Goal: Find specific page/section: Find specific page/section

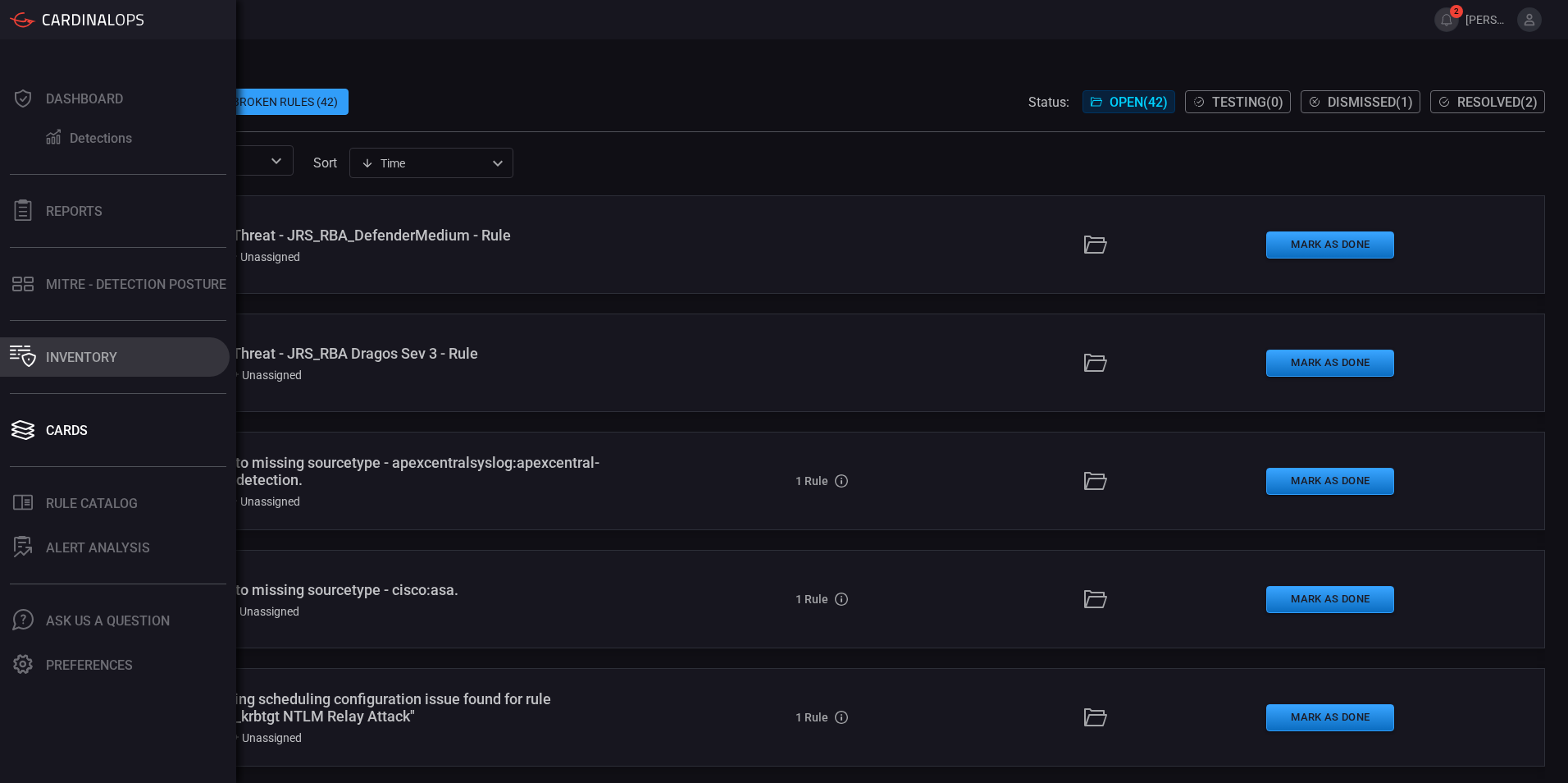
scroll to position [902, 0]
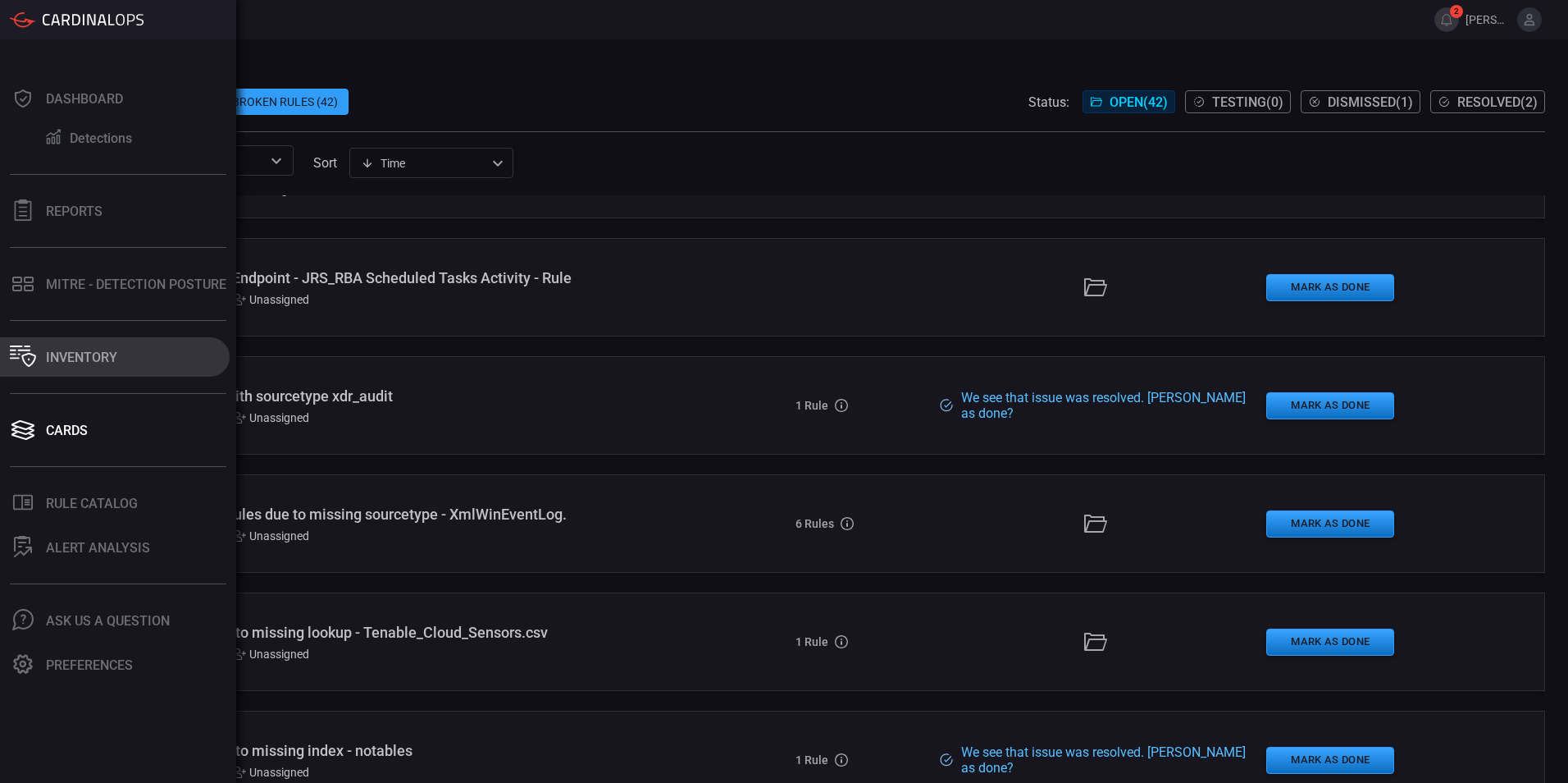
click at [72, 356] on div "Inventory" at bounding box center [82, 357] width 71 height 16
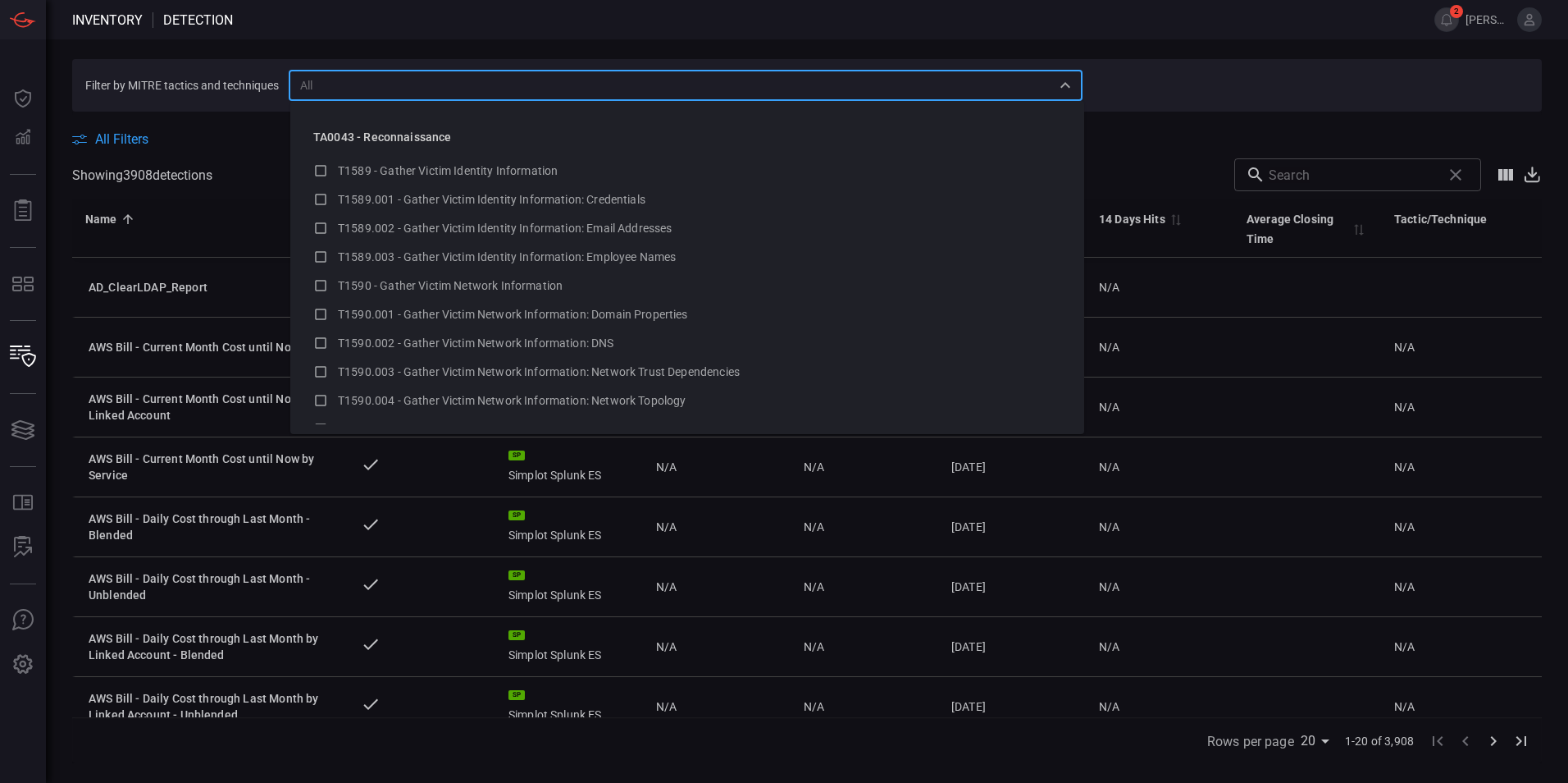
click at [426, 86] on input "text" at bounding box center [672, 84] width 757 height 20
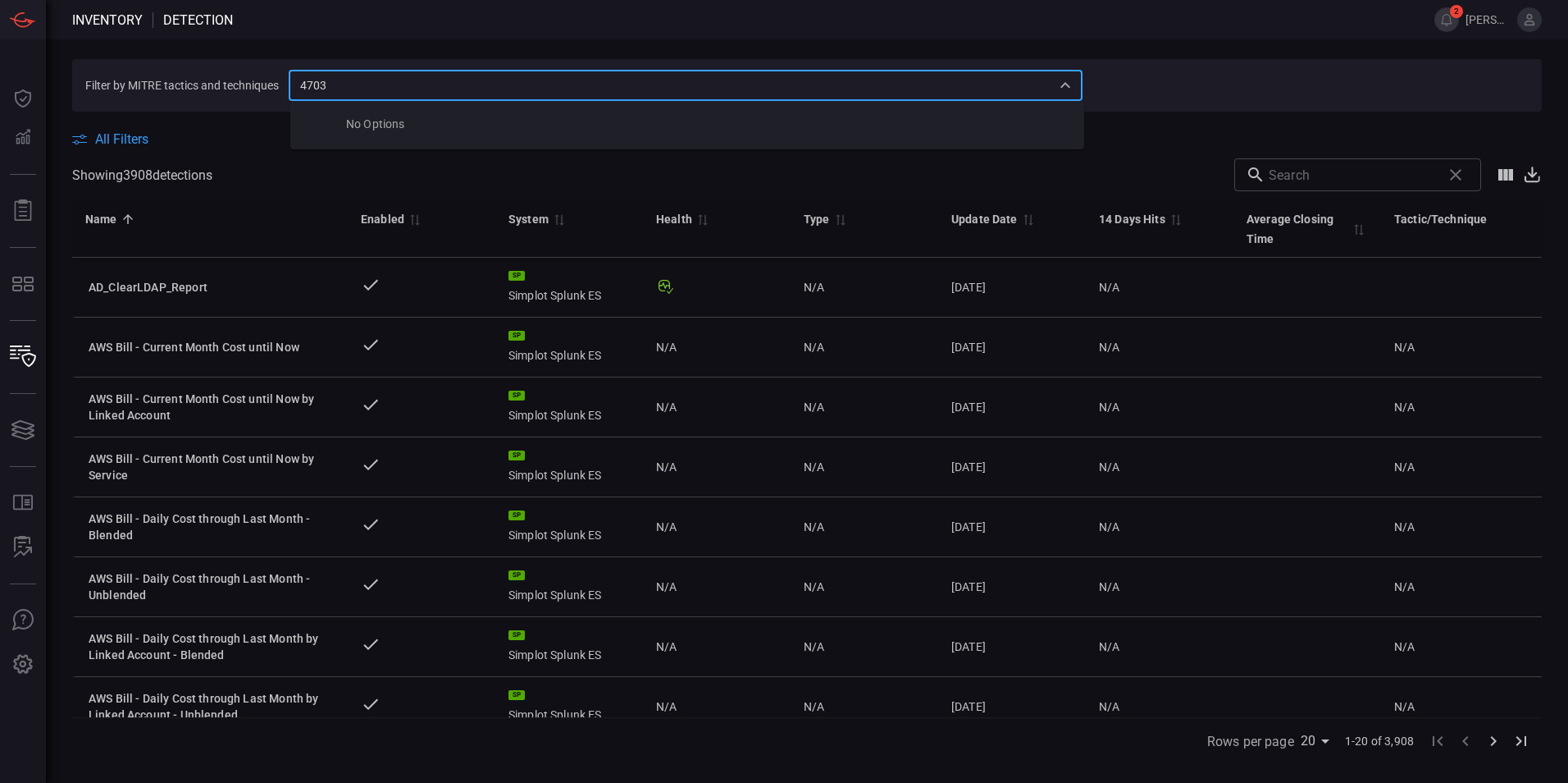
type input "4703"
click at [114, 134] on span "All Filters" at bounding box center [122, 140] width 53 height 16
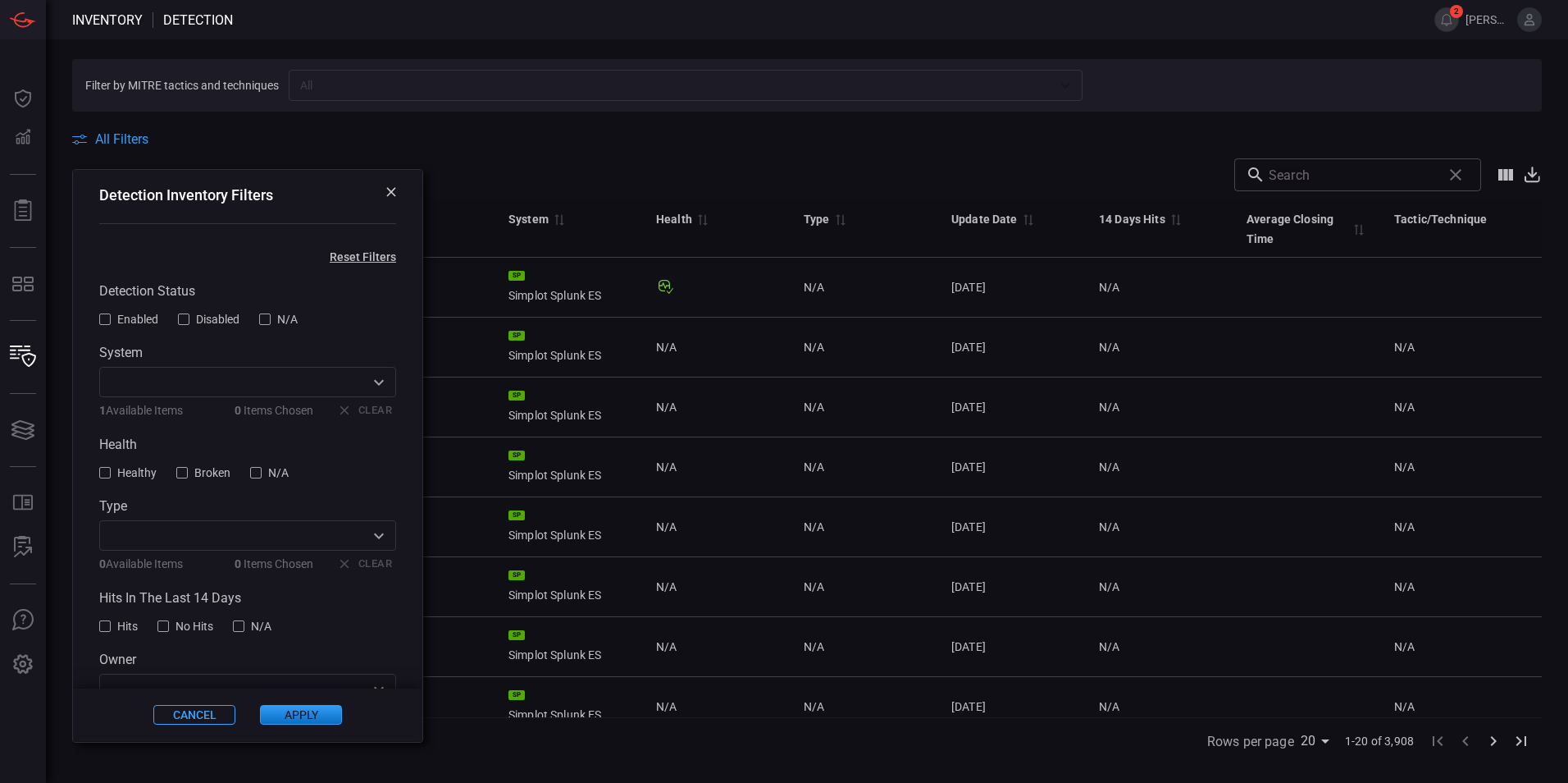
click at [204, 718] on button "Cancel" at bounding box center [195, 715] width 82 height 20
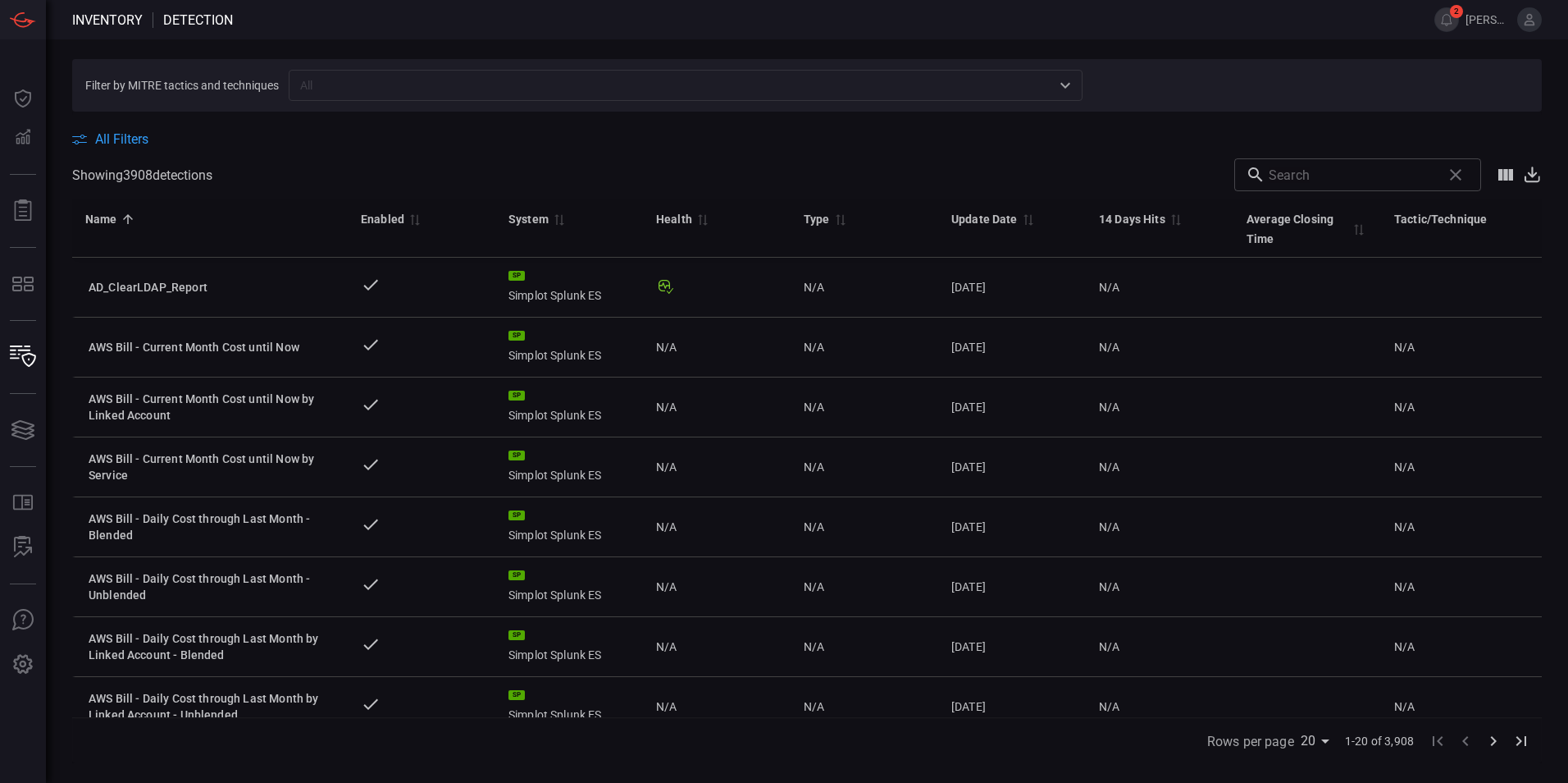
click at [343, 79] on input "text" at bounding box center [672, 84] width 757 height 20
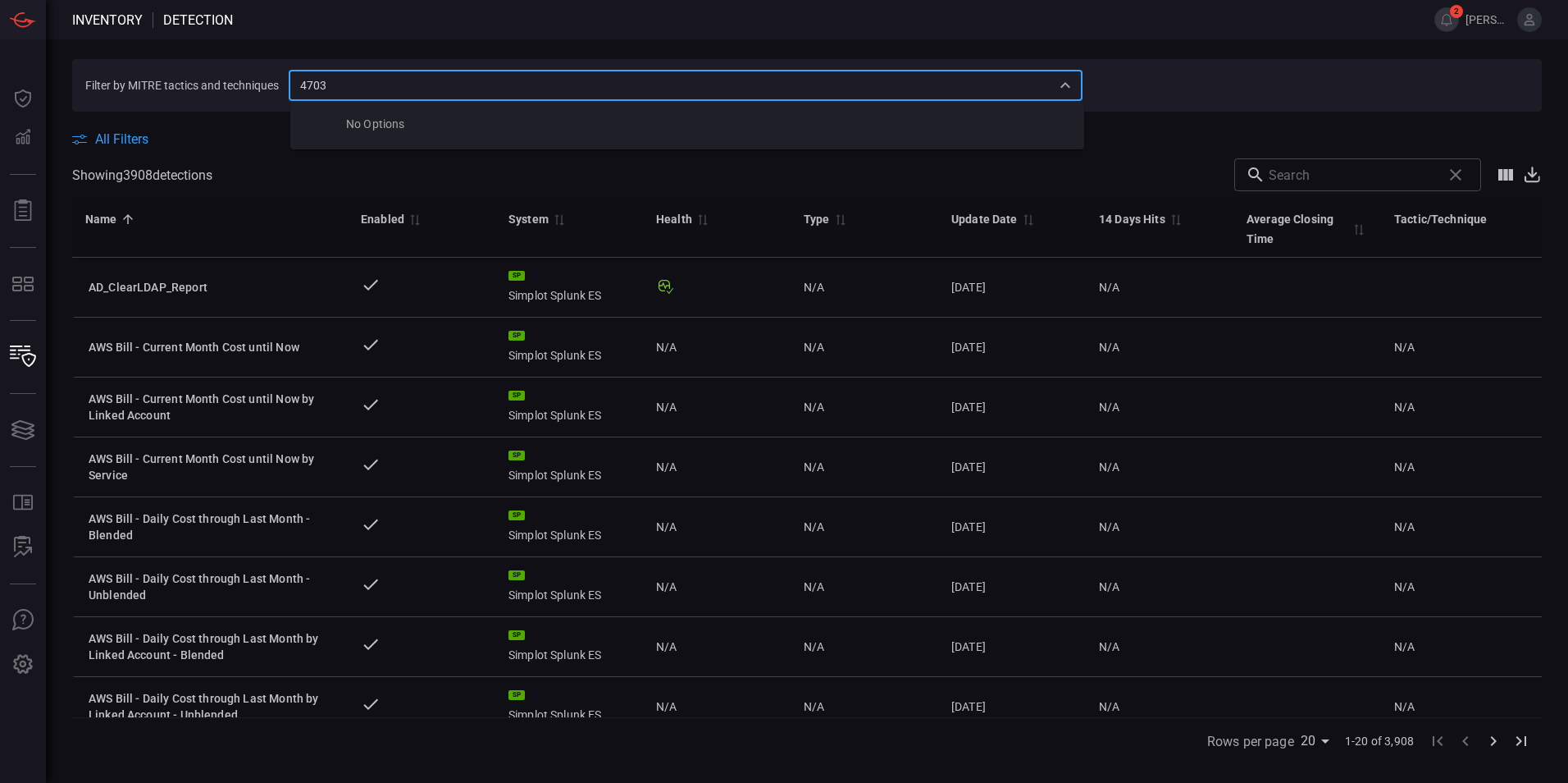
type input "4703"
drag, startPoint x: 342, startPoint y: 78, endPoint x: 267, endPoint y: 78, distance: 75.0
click at [267, 78] on section "Filter by MITRE tactics and techniques 4703 ​" at bounding box center [807, 84] width 1469 height 52
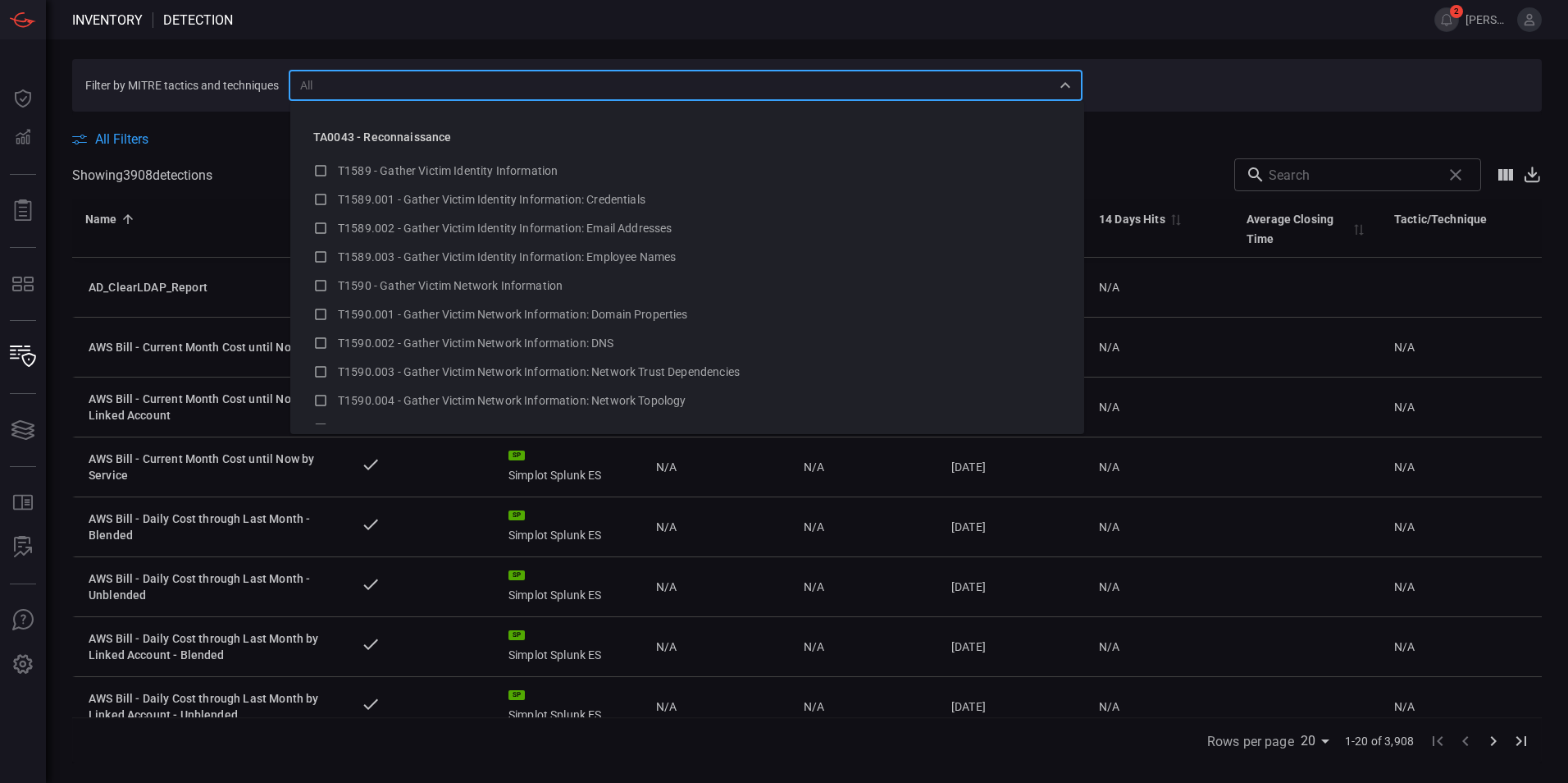
click at [208, 148] on span at bounding box center [807, 152] width 1469 height 12
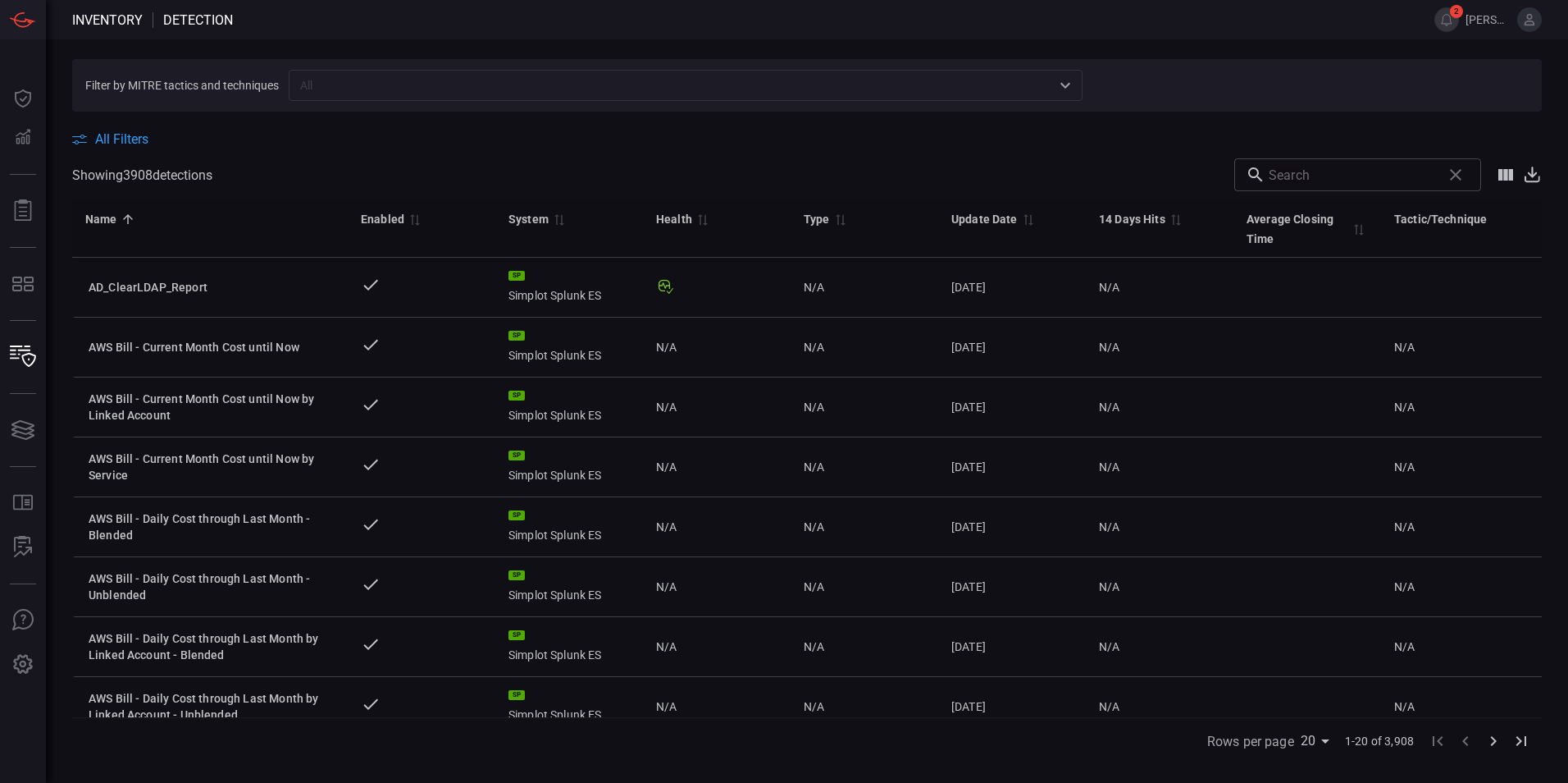
click at [121, 148] on span at bounding box center [807, 152] width 1469 height 12
click at [129, 142] on span "All Filters" at bounding box center [122, 140] width 53 height 16
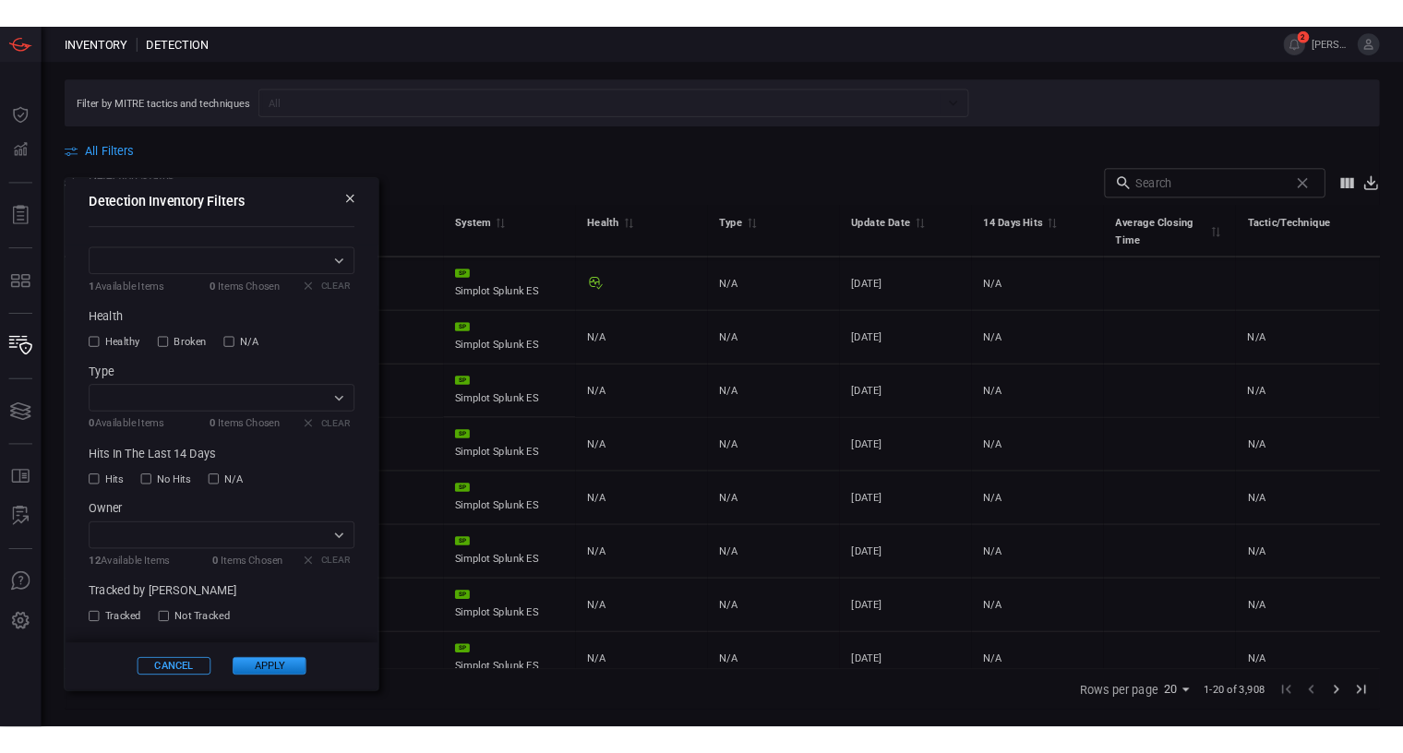
scroll to position [146, 0]
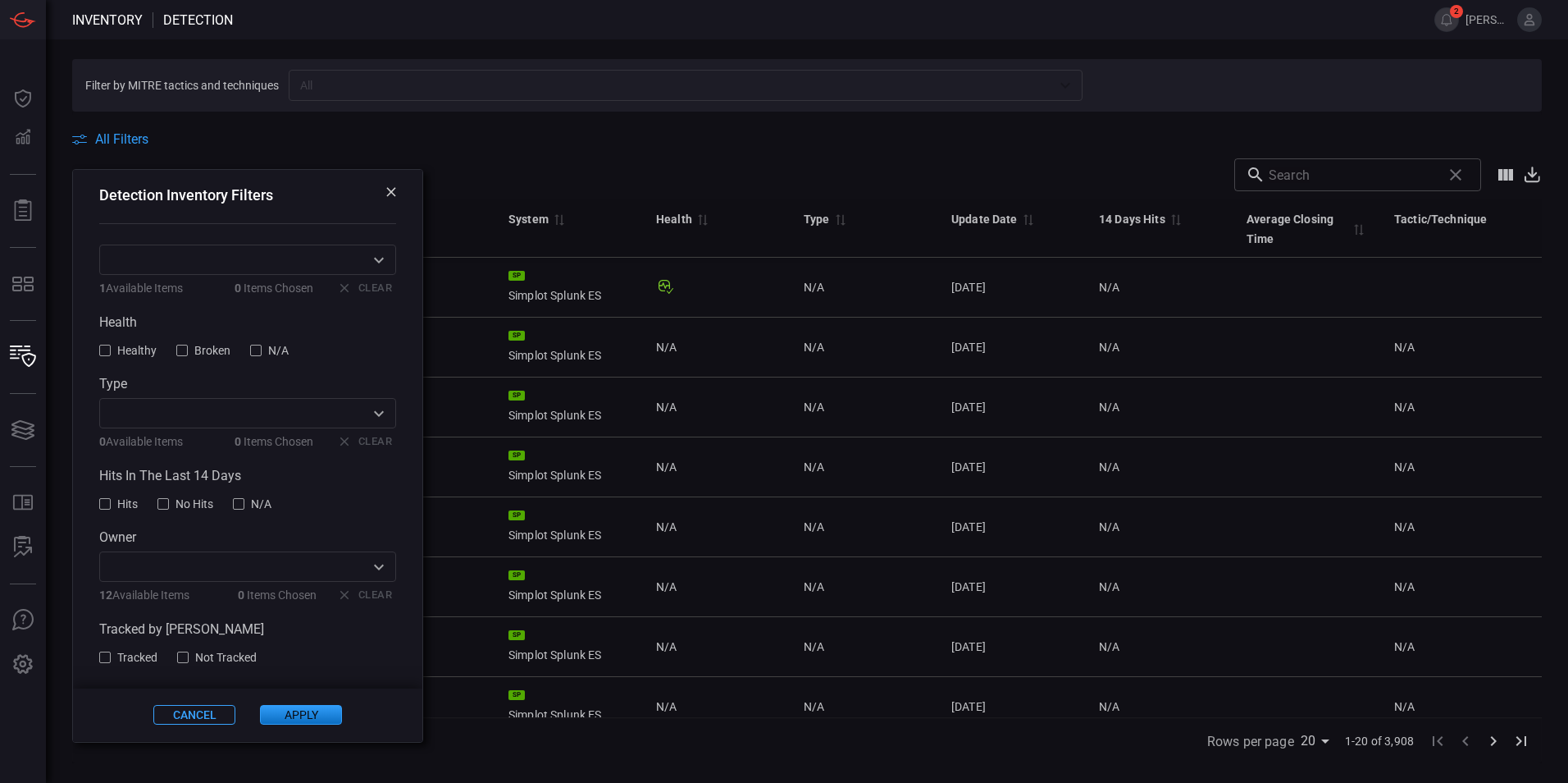
click at [386, 191] on icon at bounding box center [391, 191] width 10 height 10
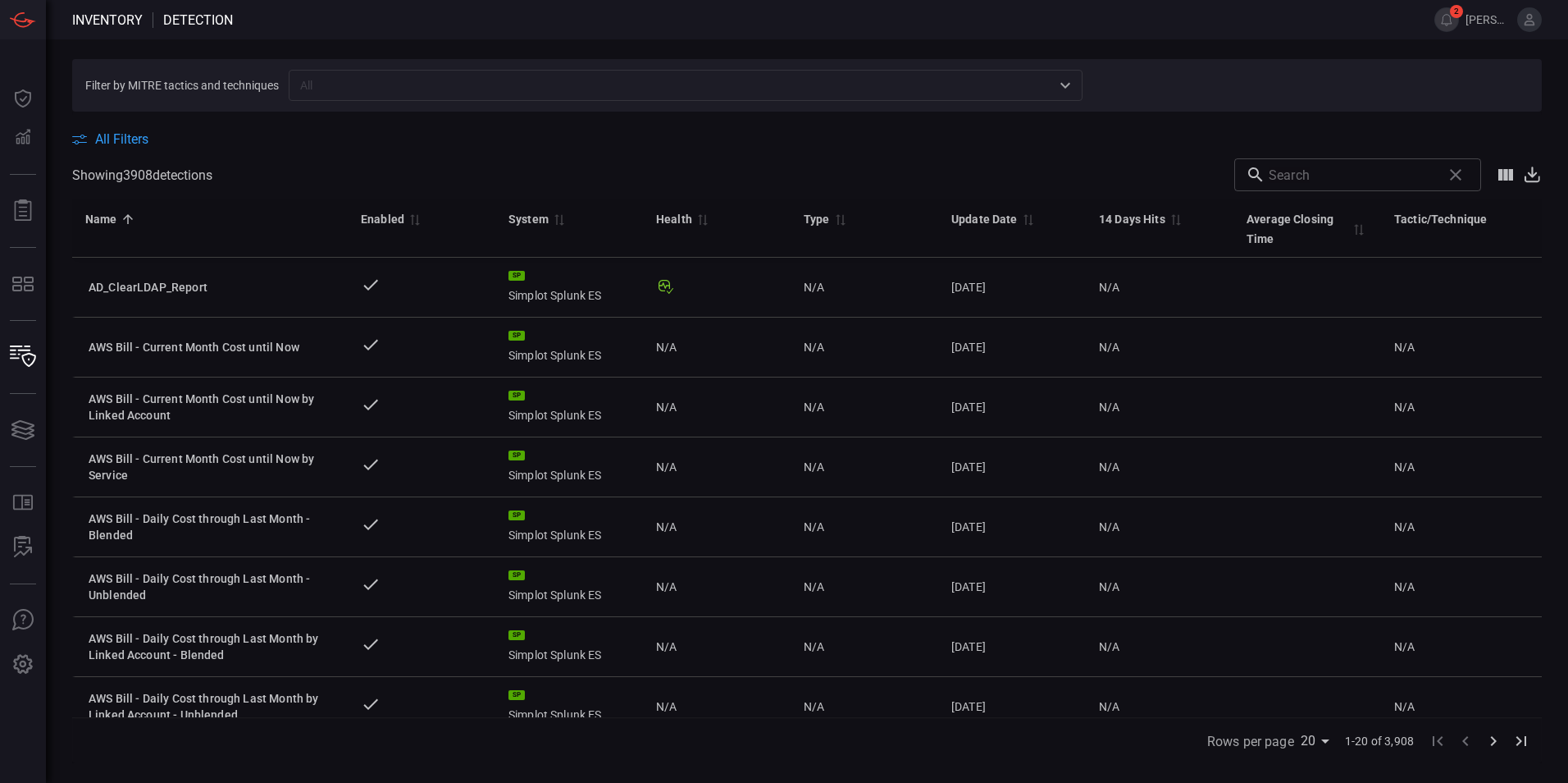
click at [362, 164] on span at bounding box center [717, 174] width 1010 height 33
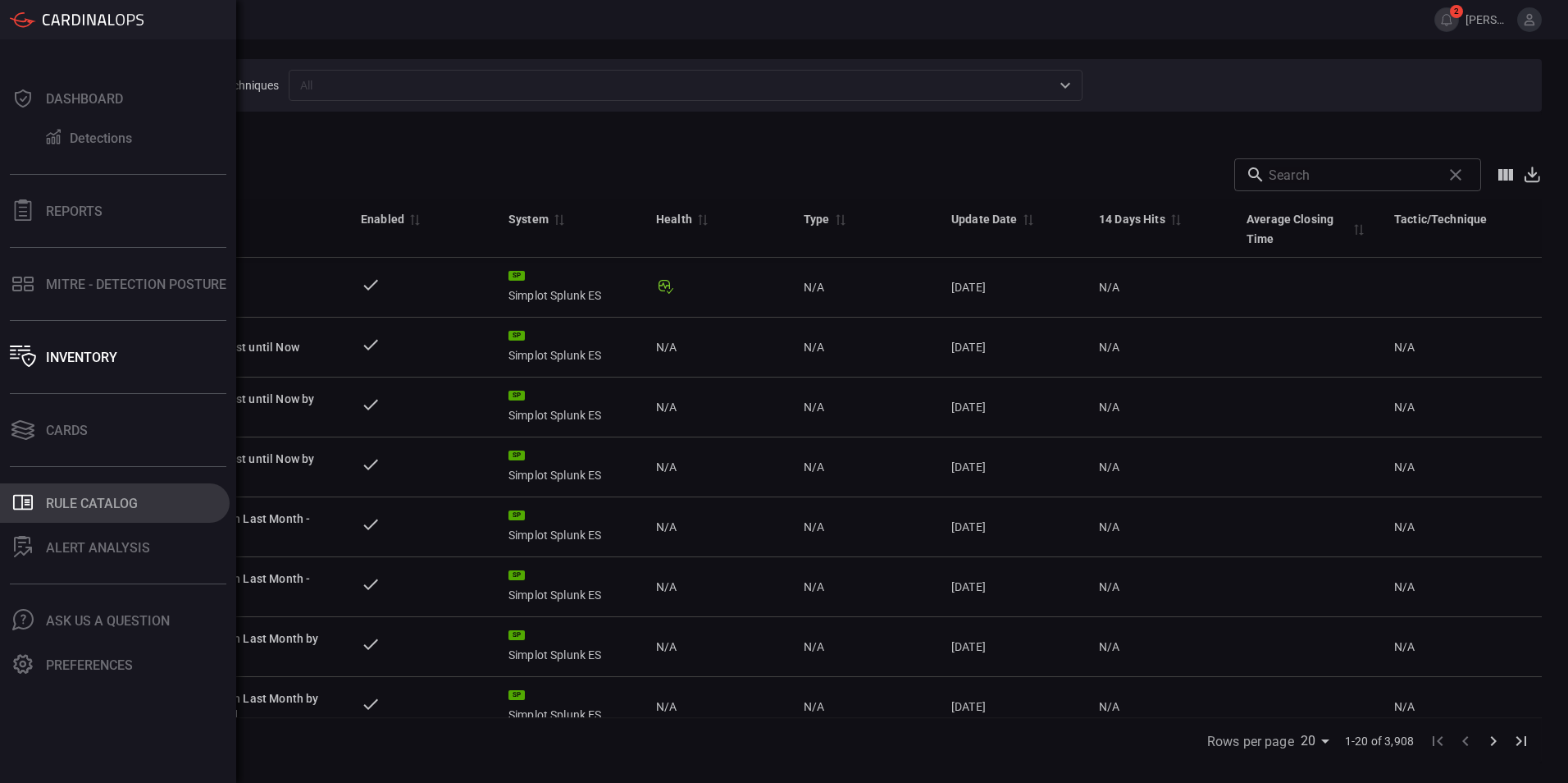
click at [106, 499] on div "Rule Catalog" at bounding box center [92, 503] width 92 height 16
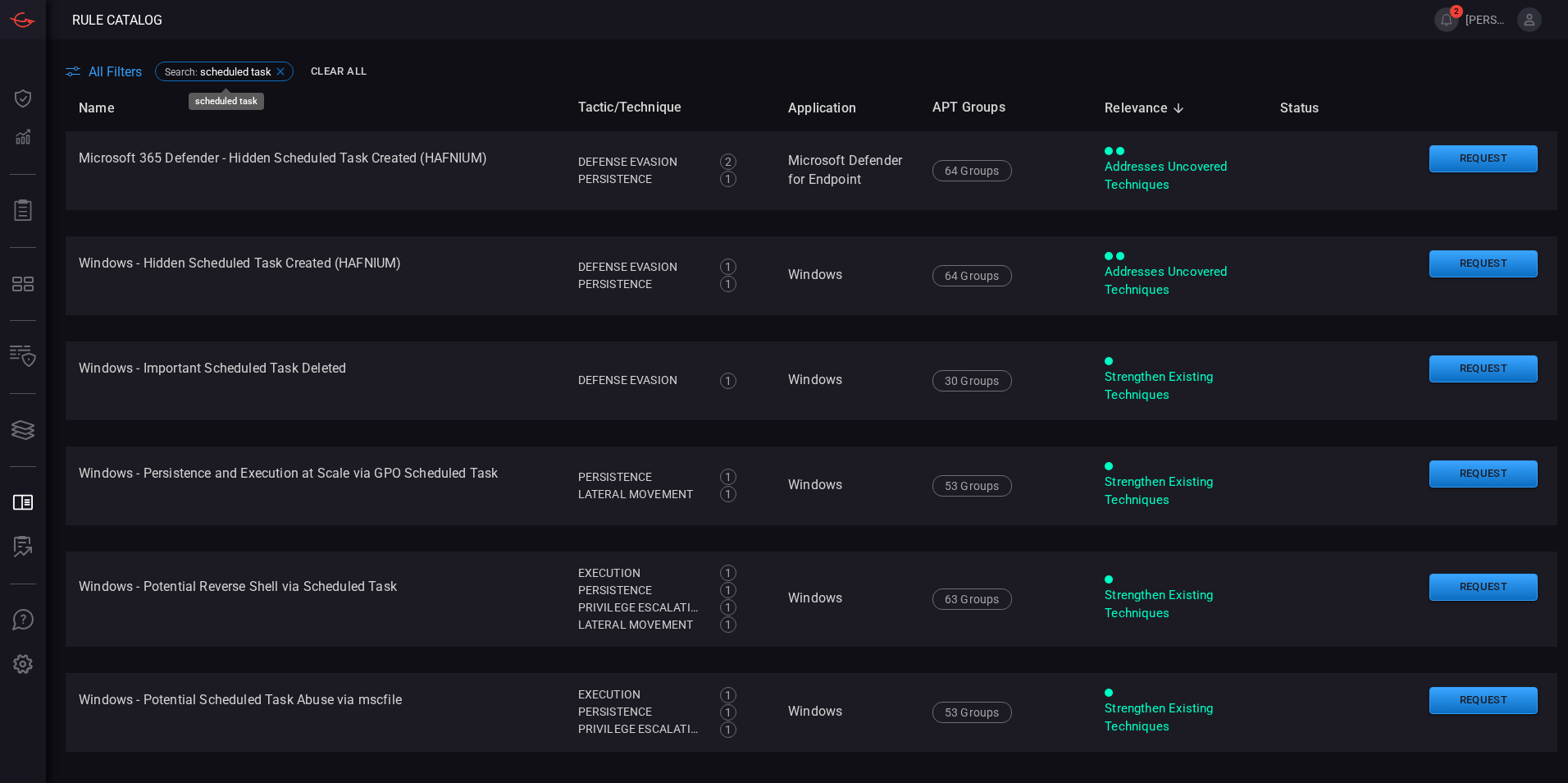
click at [283, 68] on icon at bounding box center [280, 71] width 13 height 13
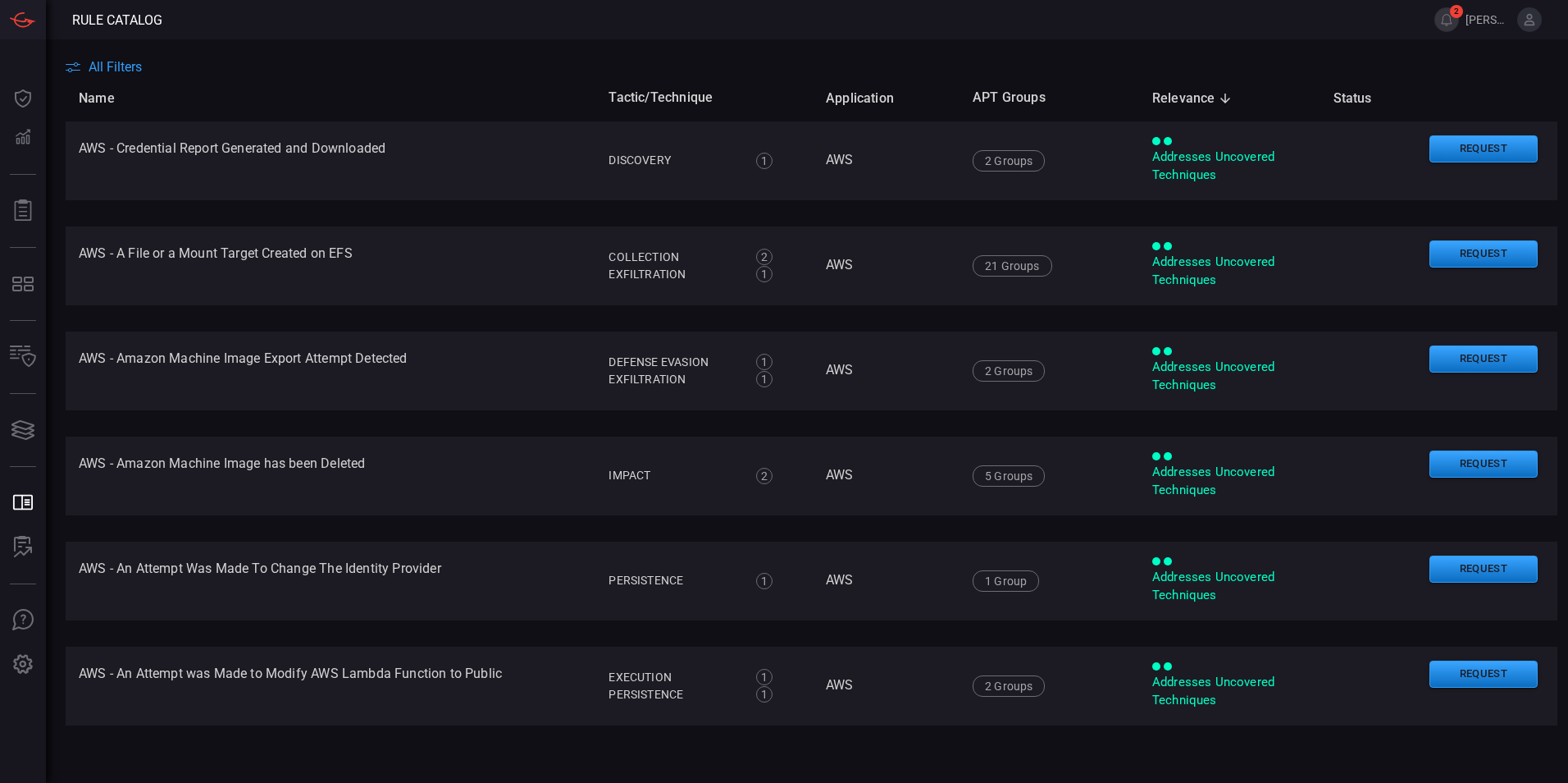
click at [108, 66] on span "All Filters" at bounding box center [115, 67] width 53 height 16
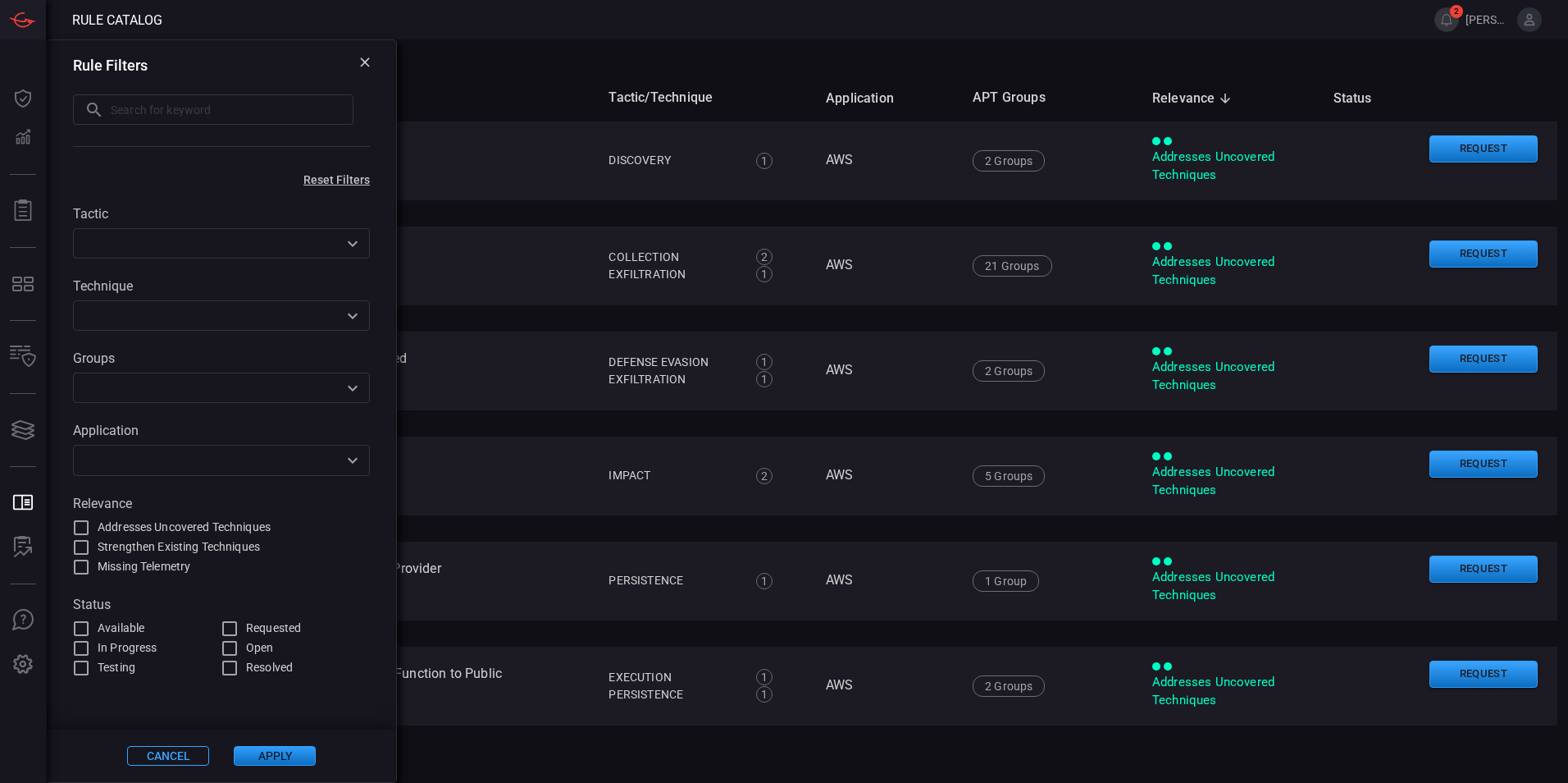
click at [195, 109] on input "text" at bounding box center [232, 109] width 243 height 30
type input "4703"
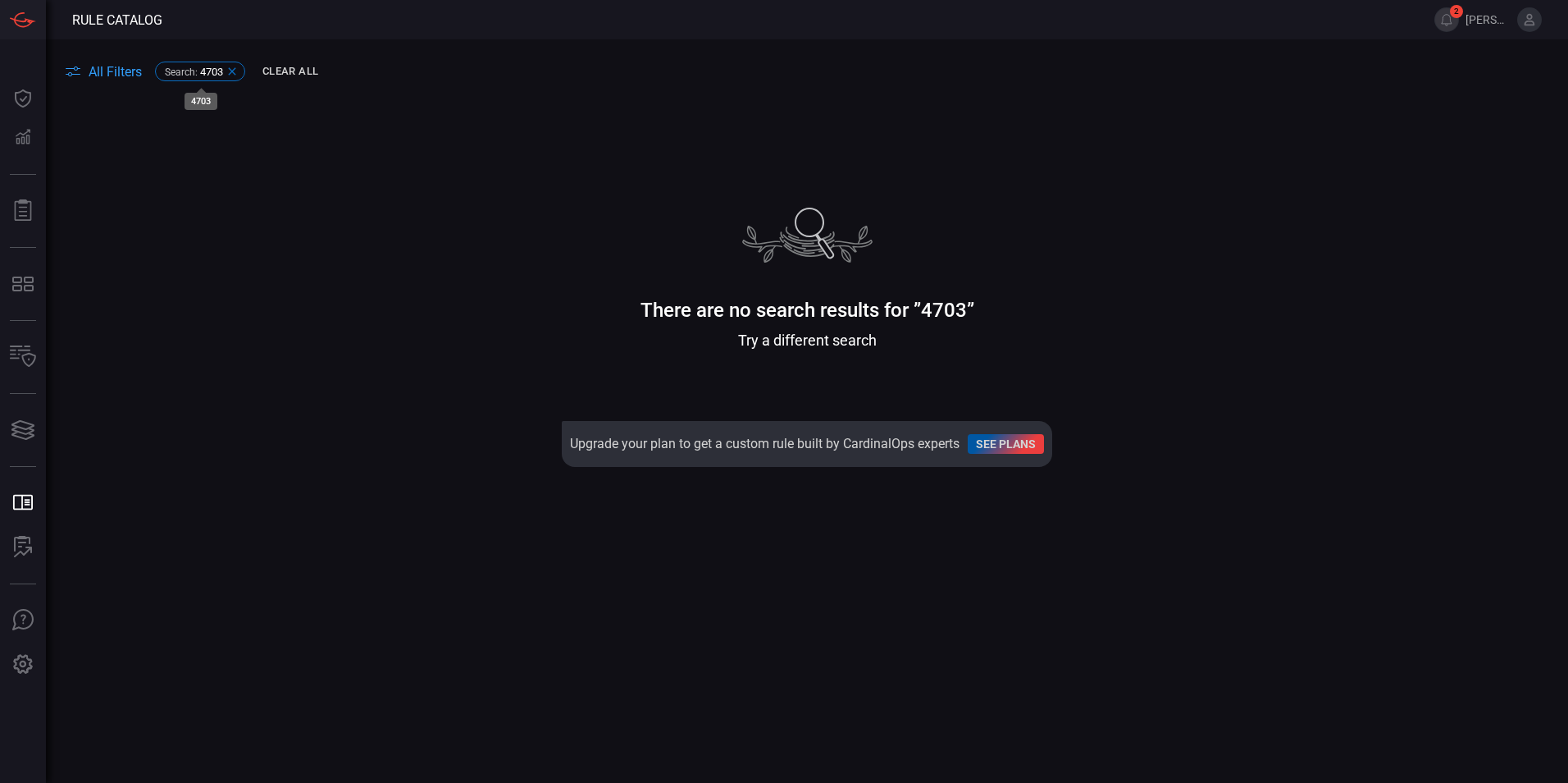
click at [231, 68] on icon at bounding box center [232, 71] width 13 height 13
